Goal: Transaction & Acquisition: Book appointment/travel/reservation

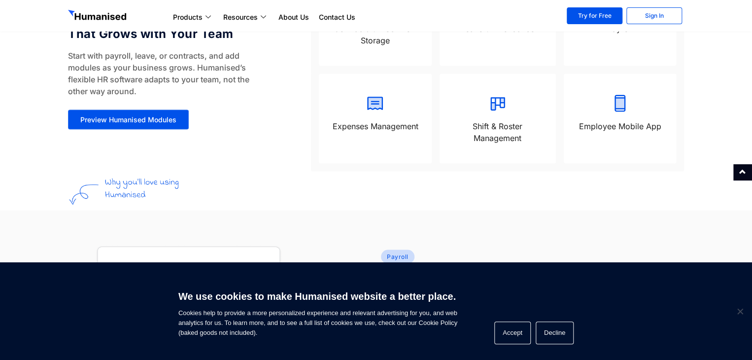
scroll to position [939, 0]
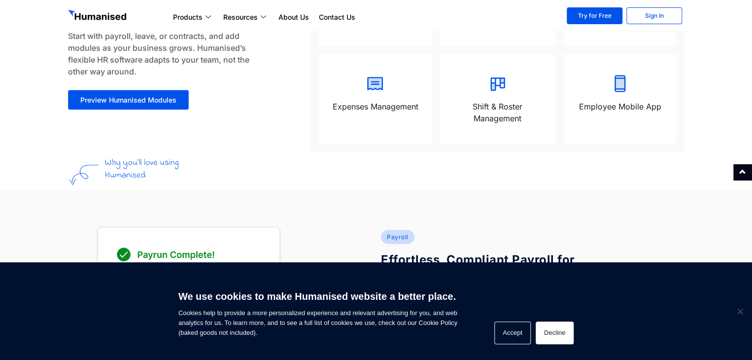
click at [546, 331] on button "Decline" at bounding box center [554, 332] width 38 height 23
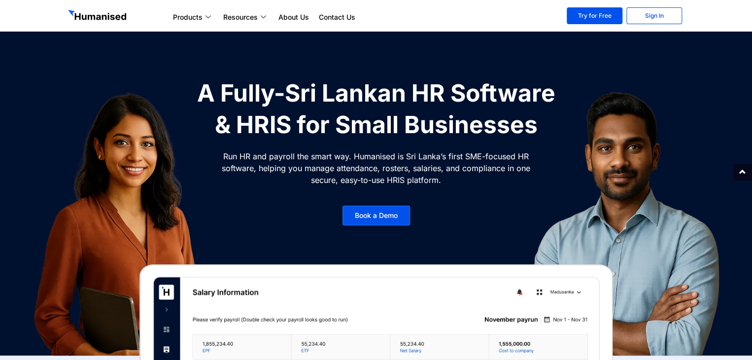
scroll to position [0, 0]
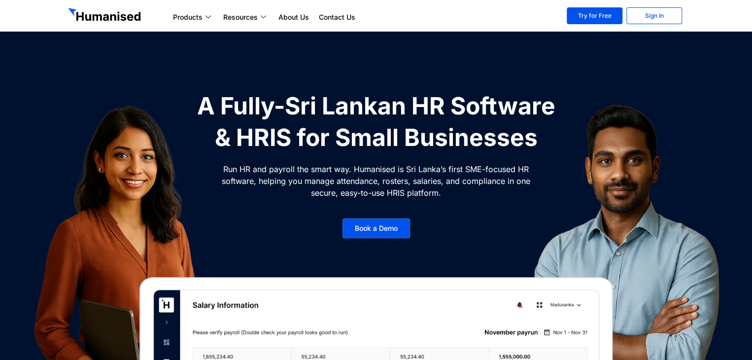
click at [281, 202] on img at bounding box center [130, 250] width 310 height 320
click at [387, 230] on span "Book a Demo" at bounding box center [376, 228] width 43 height 7
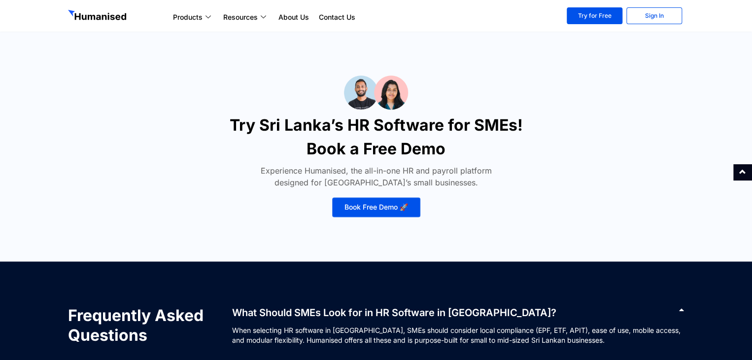
scroll to position [4346, 0]
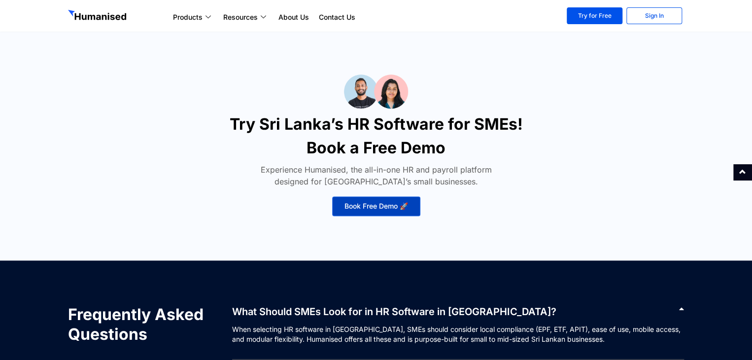
click at [391, 203] on span "Book Free Demo 🚀" at bounding box center [376, 205] width 64 height 7
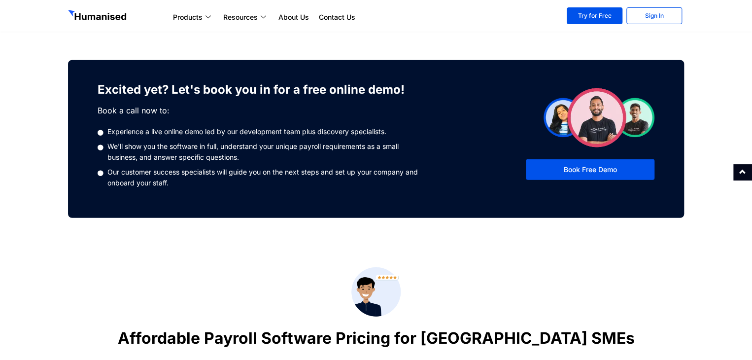
scroll to position [1232, 0]
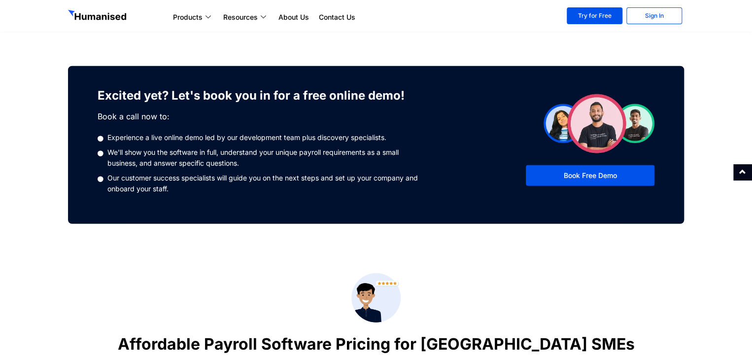
click at [567, 102] on img at bounding box center [598, 123] width 111 height 59
click at [645, 120] on img at bounding box center [598, 123] width 111 height 59
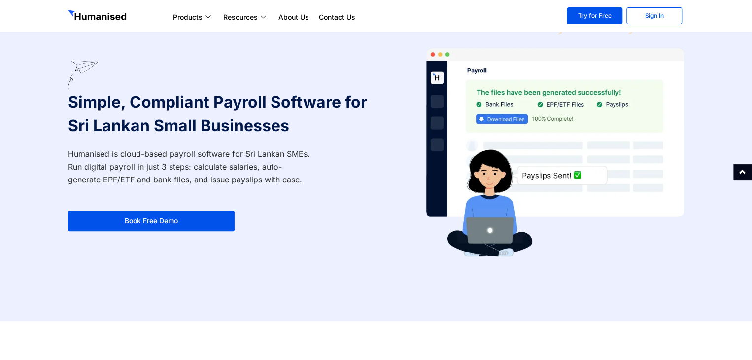
scroll to position [0, 0]
